Goal: Task Accomplishment & Management: Use online tool/utility

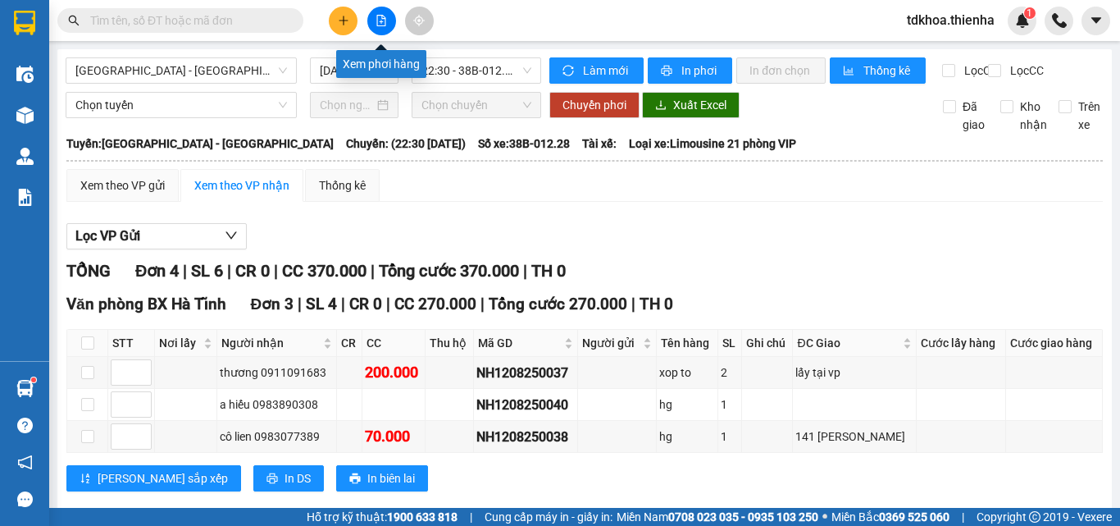
click at [386, 25] on icon "file-add" at bounding box center [381, 20] width 11 height 11
click at [450, 67] on span "22:30 - 38B-012.28" at bounding box center [476, 70] width 110 height 25
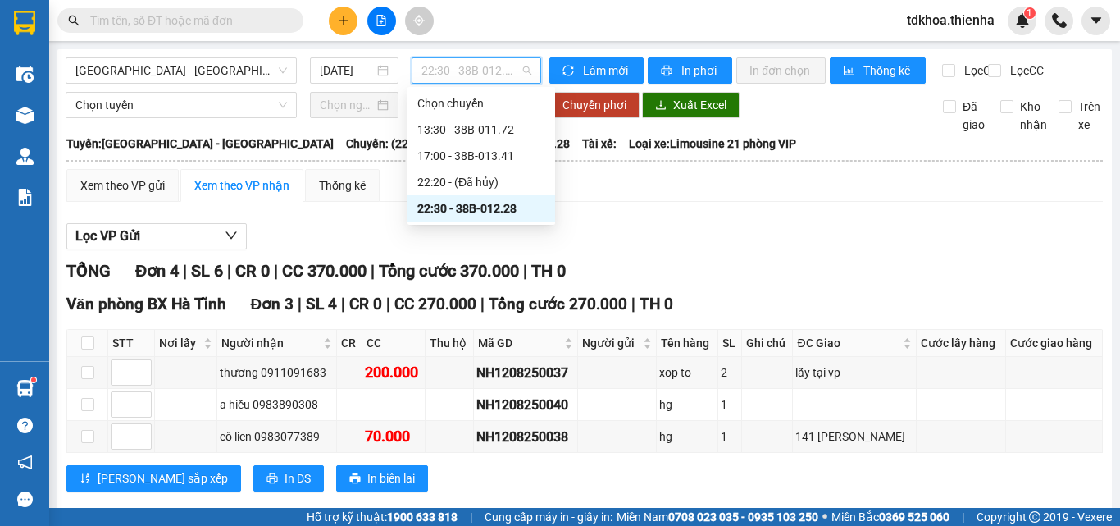
click at [476, 206] on div "22:30 - 38B-012.28" at bounding box center [481, 208] width 128 height 18
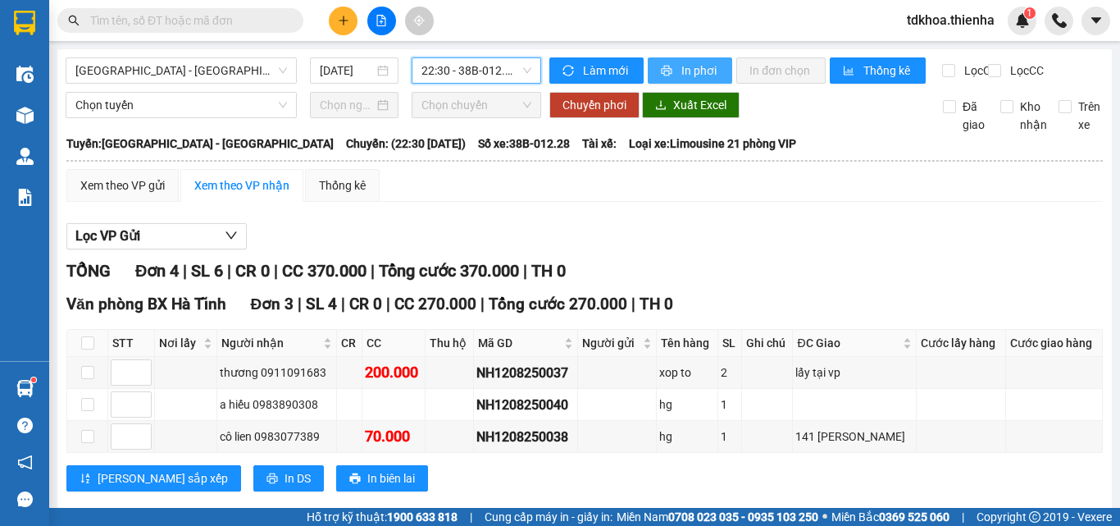
click at [672, 75] on button "In phơi" at bounding box center [690, 70] width 84 height 26
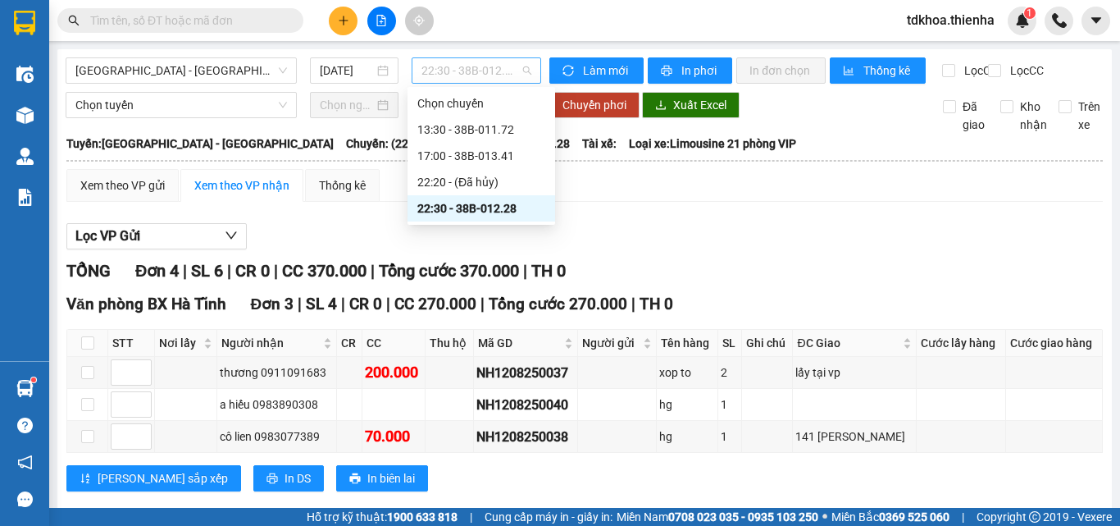
click at [502, 73] on span "22:30 - 38B-012.28" at bounding box center [476, 70] width 110 height 25
click at [505, 208] on div "22:30 - 38B-012.28" at bounding box center [481, 208] width 128 height 18
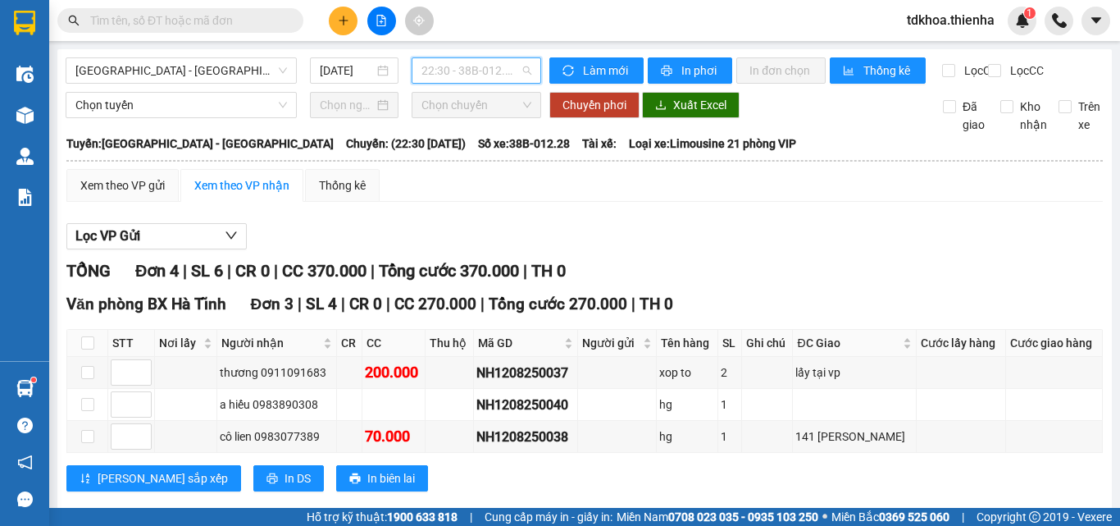
click at [466, 75] on span "22:30 - 38B-012.28" at bounding box center [476, 70] width 110 height 25
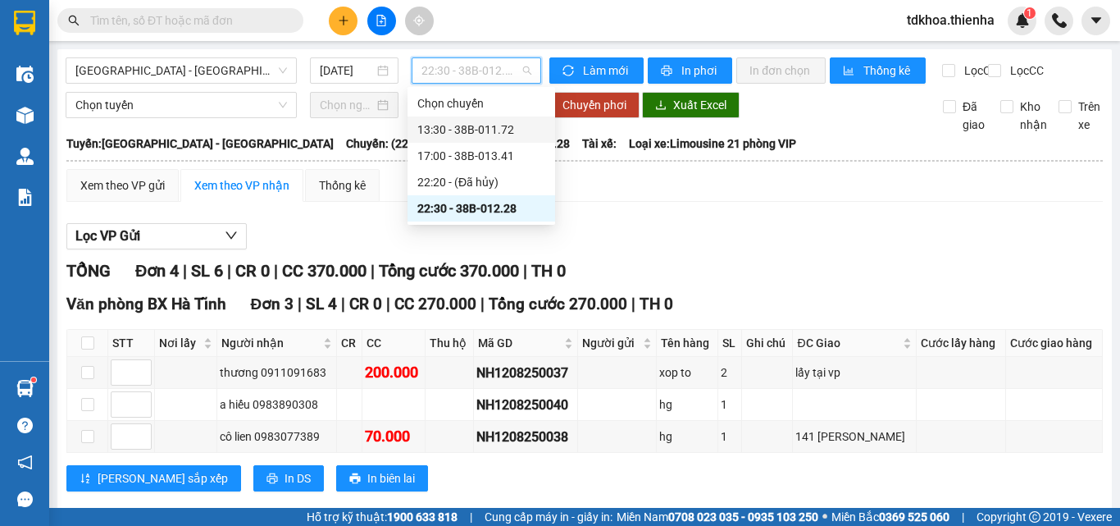
click at [468, 130] on div "13:30 - 38B-011.72" at bounding box center [481, 130] width 128 height 18
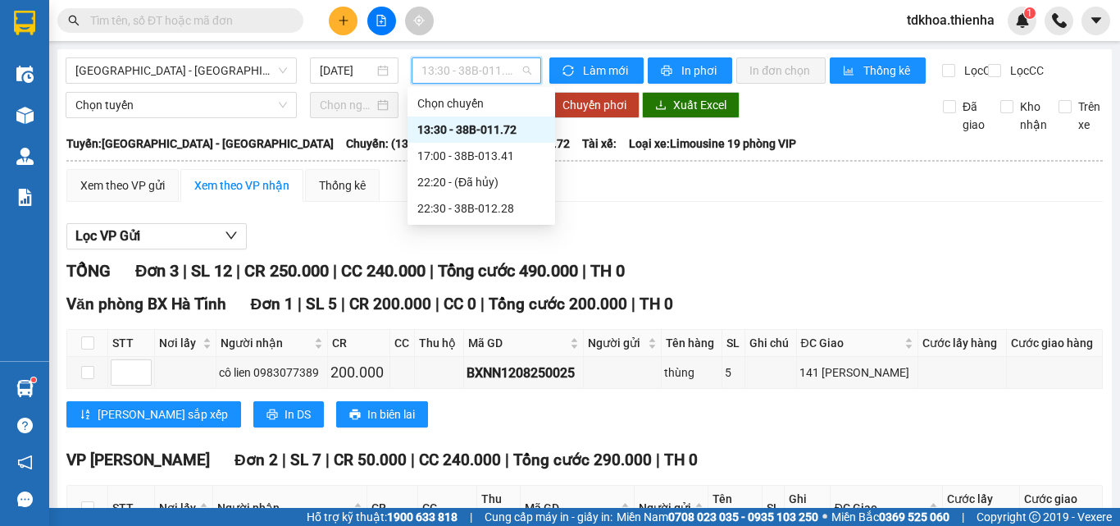
click at [468, 74] on span "13:30 - 38B-011.72" at bounding box center [476, 70] width 110 height 25
click at [458, 155] on div "17:00 - 38B-013.41" at bounding box center [481, 156] width 128 height 18
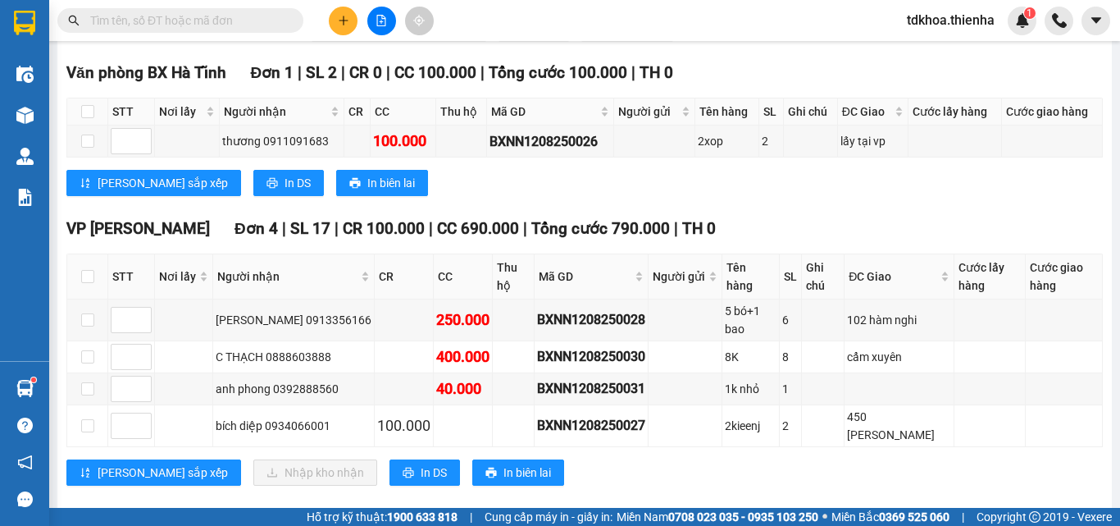
scroll to position [59, 0]
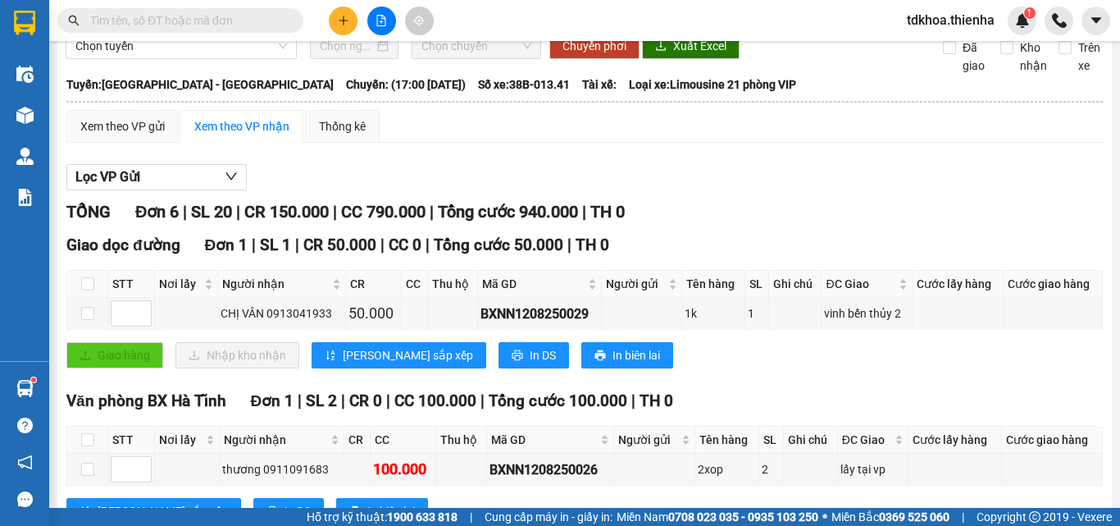
click at [480, 58] on span "Chọn chuyến" at bounding box center [476, 46] width 110 height 25
drag, startPoint x: 504, startPoint y: 63, endPoint x: 553, endPoint y: 50, distance: 50.9
click at [525, 58] on span "Chọn chuyến" at bounding box center [476, 46] width 110 height 25
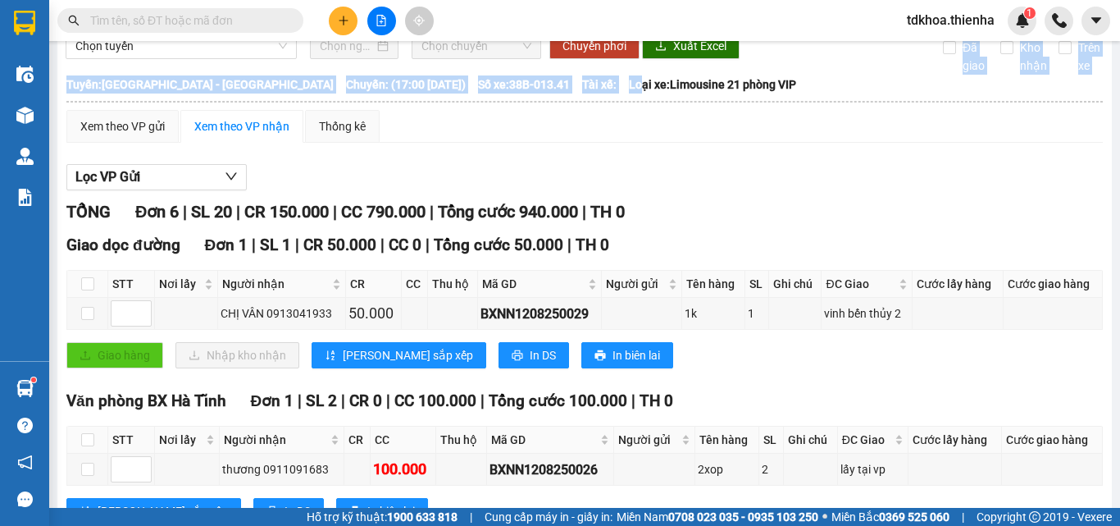
click at [583, 190] on div "[GEOGRAPHIC_DATA] - [GEOGRAPHIC_DATA] [DATE] 17:00 17:00 - 38B-013.41 Làm mới I…" at bounding box center [584, 420] width 1055 height 861
drag, startPoint x: 490, startPoint y: 68, endPoint x: 469, endPoint y: 170, distance: 103.7
click at [448, 89] on div "[GEOGRAPHIC_DATA] - [GEOGRAPHIC_DATA] [DATE] 17:00 - 38B-013.41 Làm mới In phơi…" at bounding box center [584, 420] width 1055 height 861
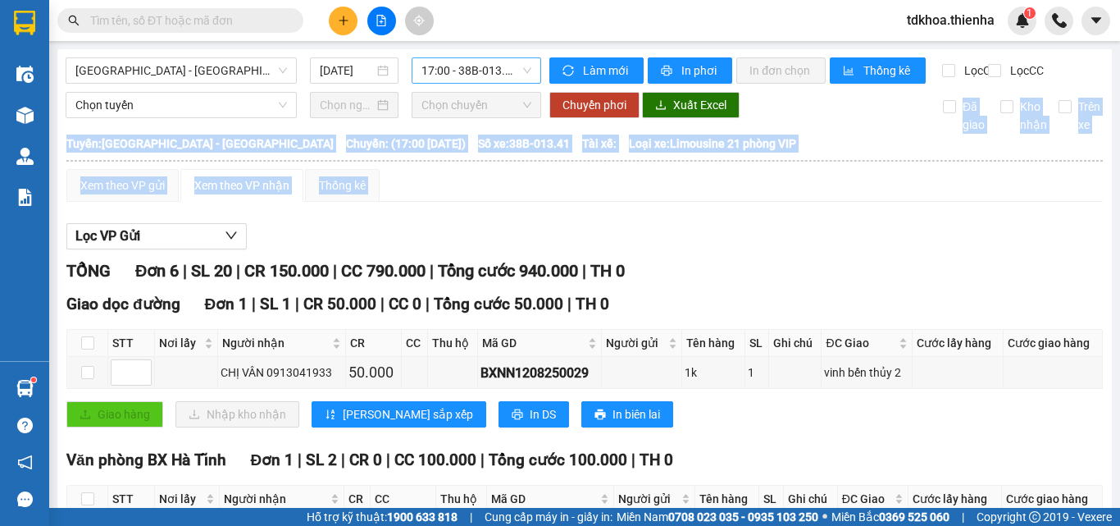
click at [517, 73] on span "17:00 - 38B-013.41" at bounding box center [476, 70] width 110 height 25
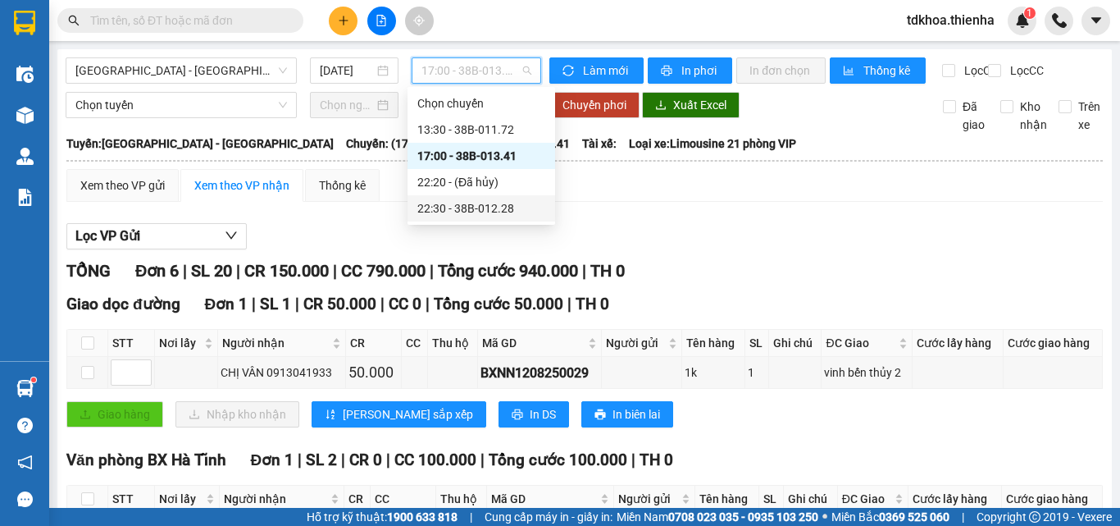
click at [467, 210] on div "22:30 - 38B-012.28" at bounding box center [481, 208] width 128 height 18
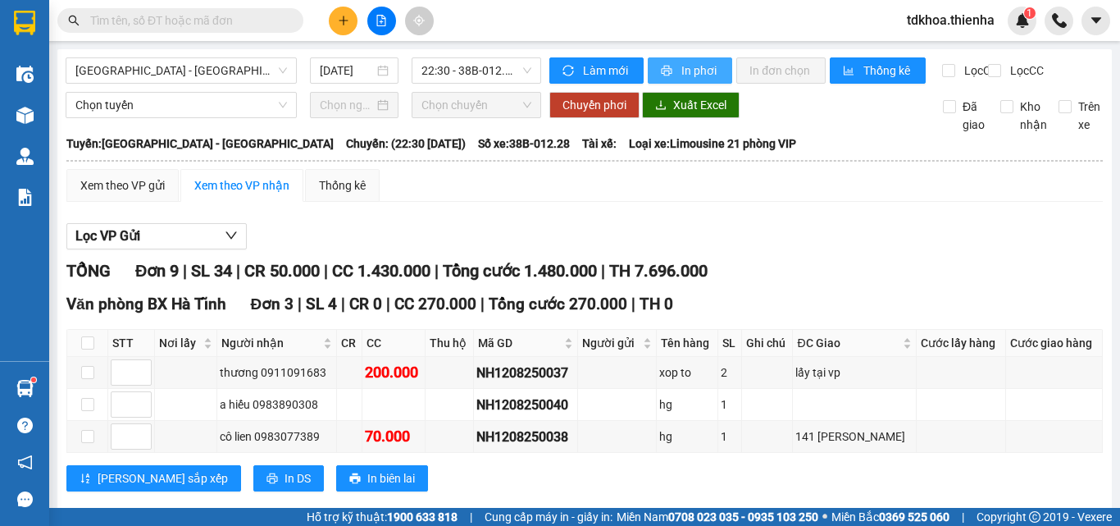
click at [668, 71] on button "In phơi" at bounding box center [690, 70] width 84 height 26
